Goal: Information Seeking & Learning: Learn about a topic

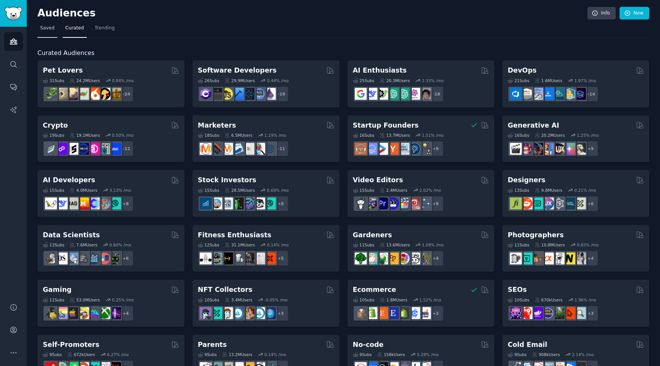
click at [43, 28] on span "Saved" at bounding box center [47, 28] width 15 height 7
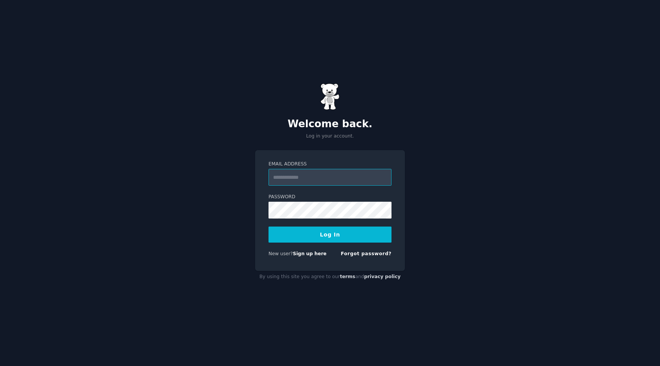
click at [304, 175] on input "Email Address" at bounding box center [329, 177] width 123 height 17
type input "**********"
click at [333, 231] on button "Log In" at bounding box center [329, 234] width 123 height 16
click at [287, 235] on button "Log In" at bounding box center [329, 234] width 123 height 16
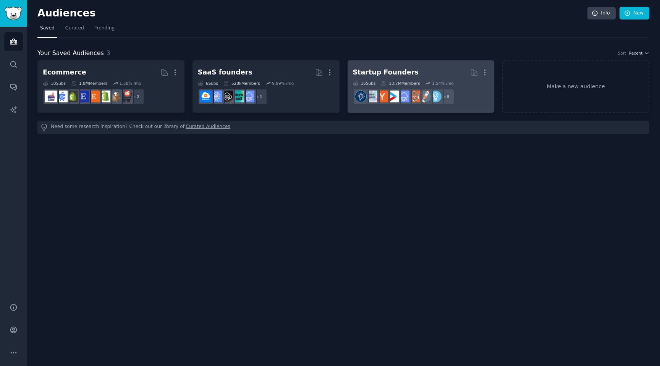
click at [364, 72] on div "Startup Founders" at bounding box center [386, 73] width 66 height 10
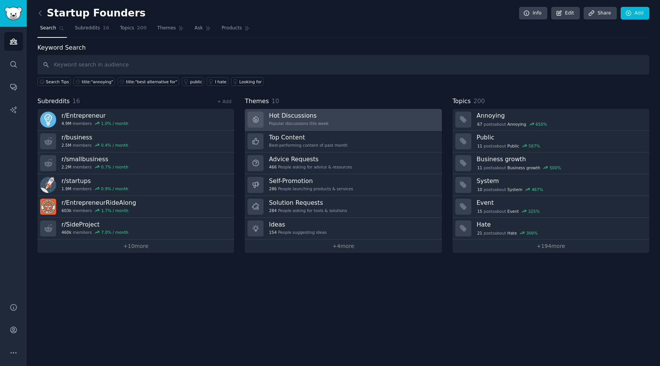
click at [369, 122] on link "Hot Discussions Popular discussions this week" at bounding box center [343, 120] width 197 height 22
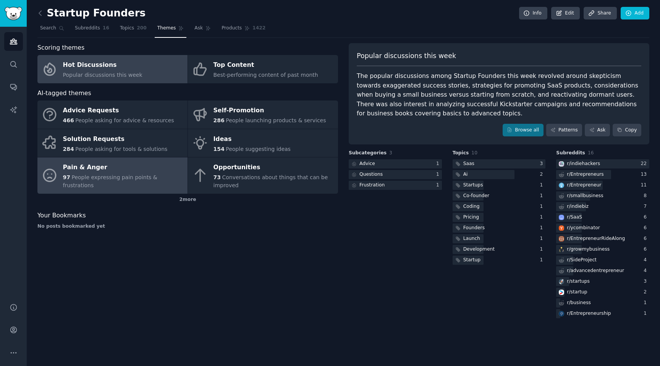
click at [114, 177] on div "97 People expressing pain points & frustrations" at bounding box center [123, 181] width 121 height 16
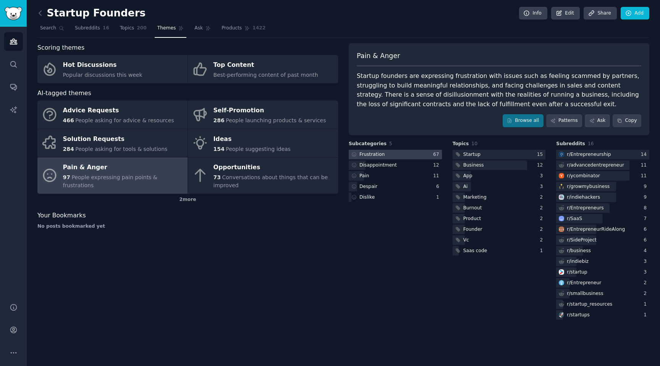
click at [424, 153] on div at bounding box center [395, 155] width 93 height 10
